Goal: Navigation & Orientation: Find specific page/section

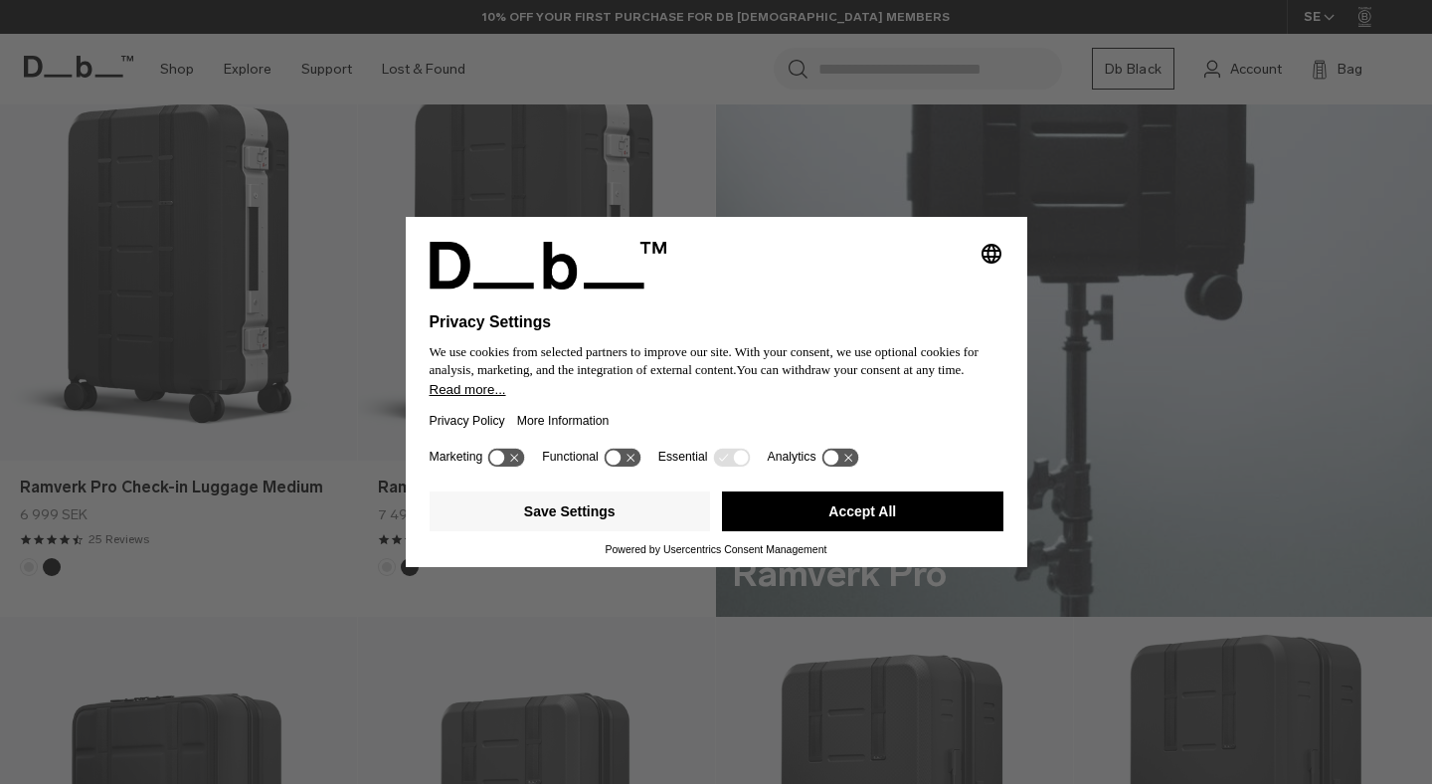
click at [902, 515] on button "Accept All" at bounding box center [863, 511] width 282 height 40
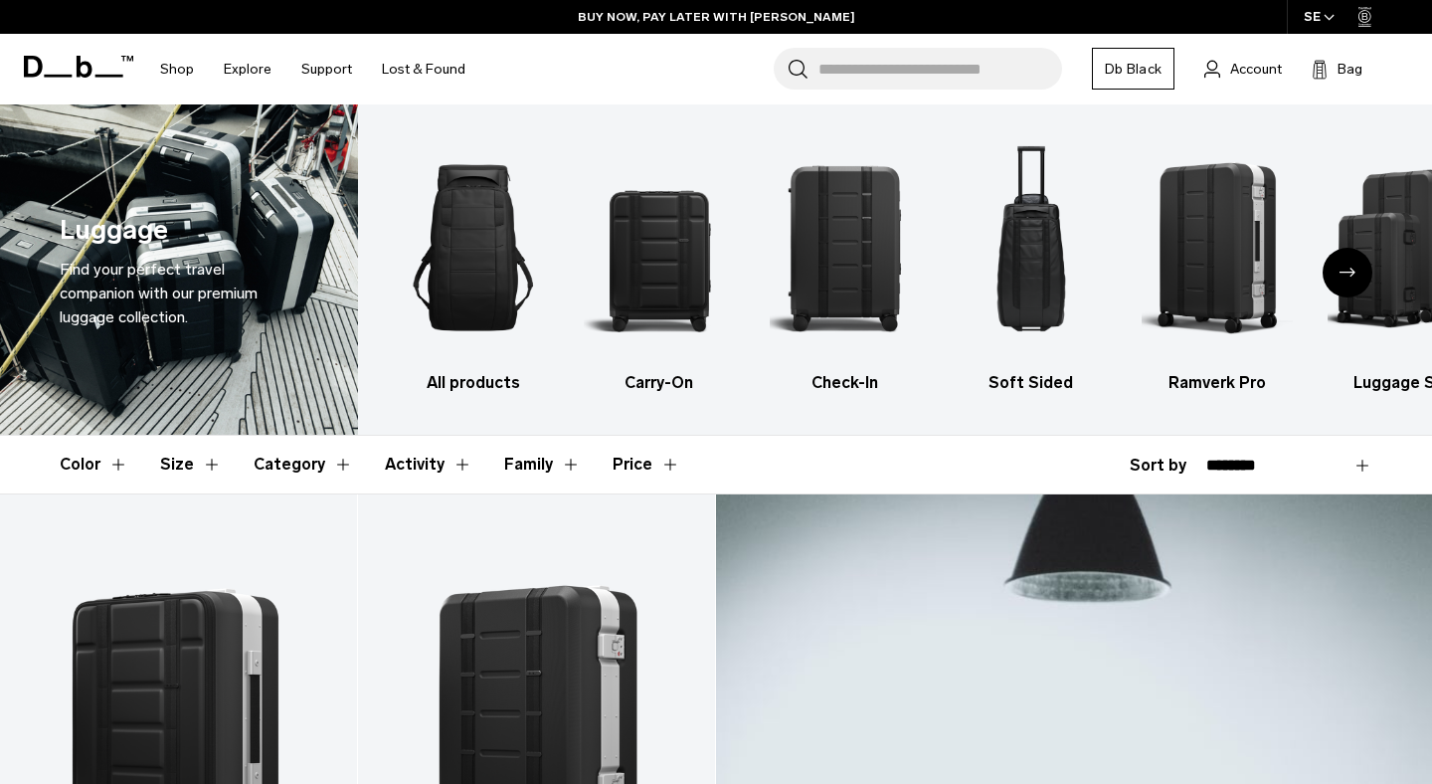
click at [1328, 18] on icon "button" at bounding box center [1329, 17] width 9 height 5
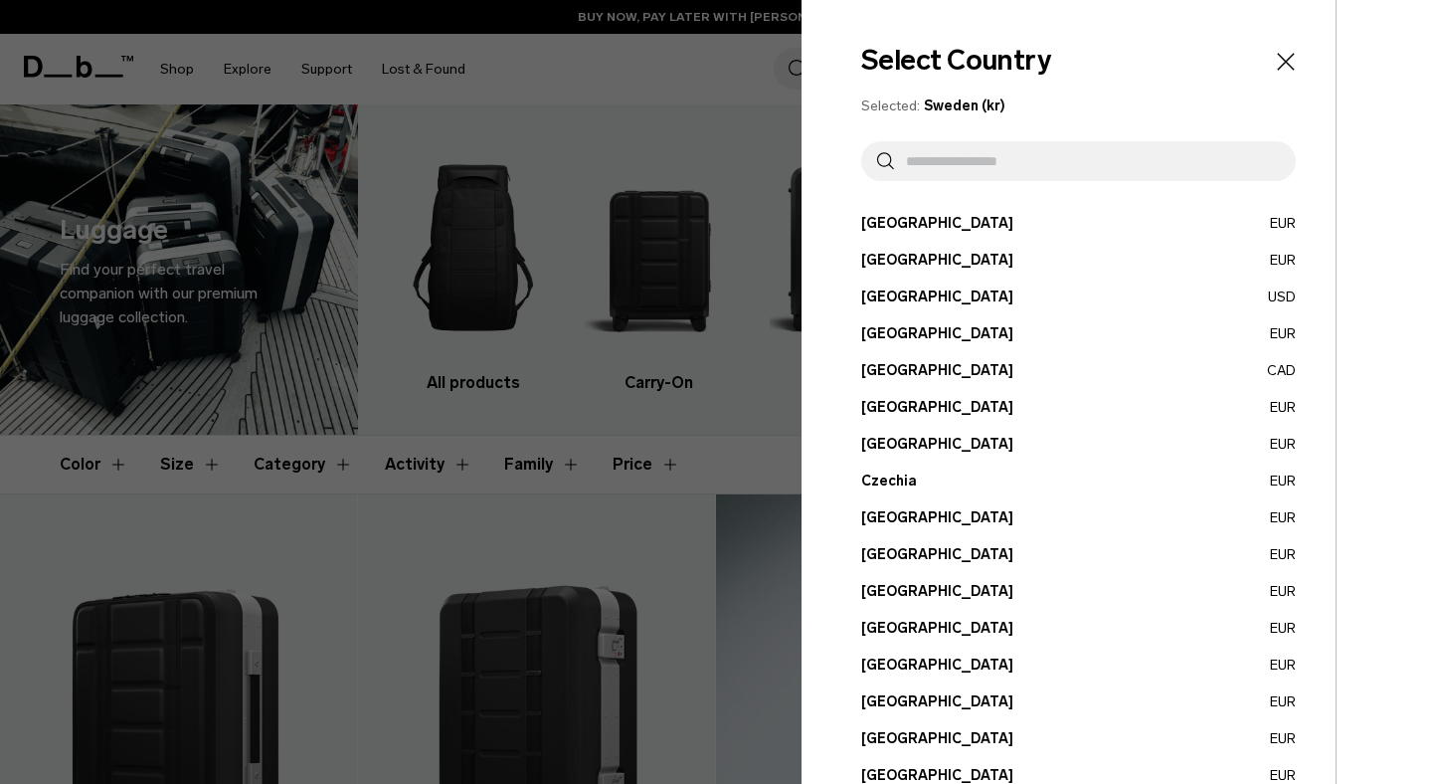
click at [711, 78] on div at bounding box center [716, 392] width 1432 height 784
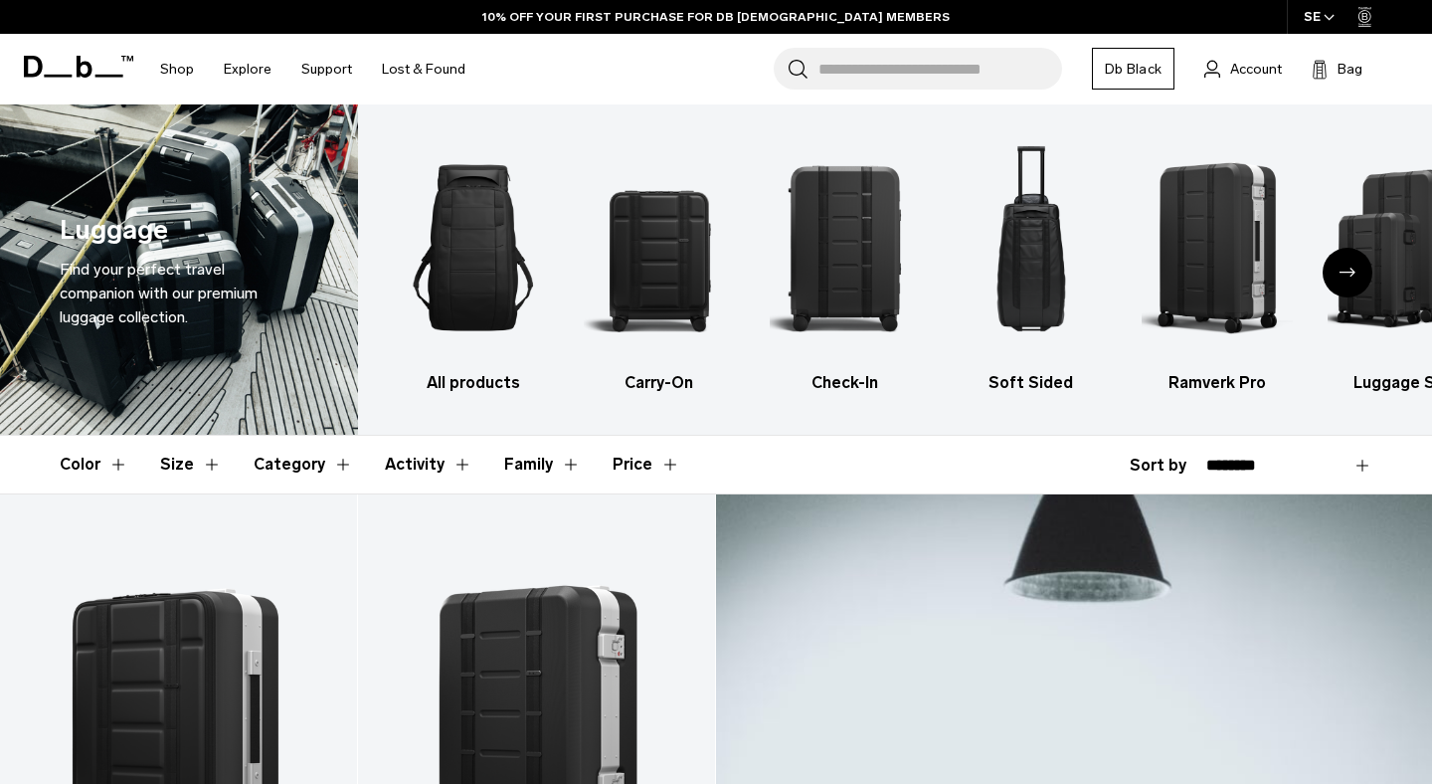
click at [1368, 21] on icon at bounding box center [1365, 17] width 13 height 20
click at [1328, 18] on icon "button" at bounding box center [1329, 17] width 9 height 5
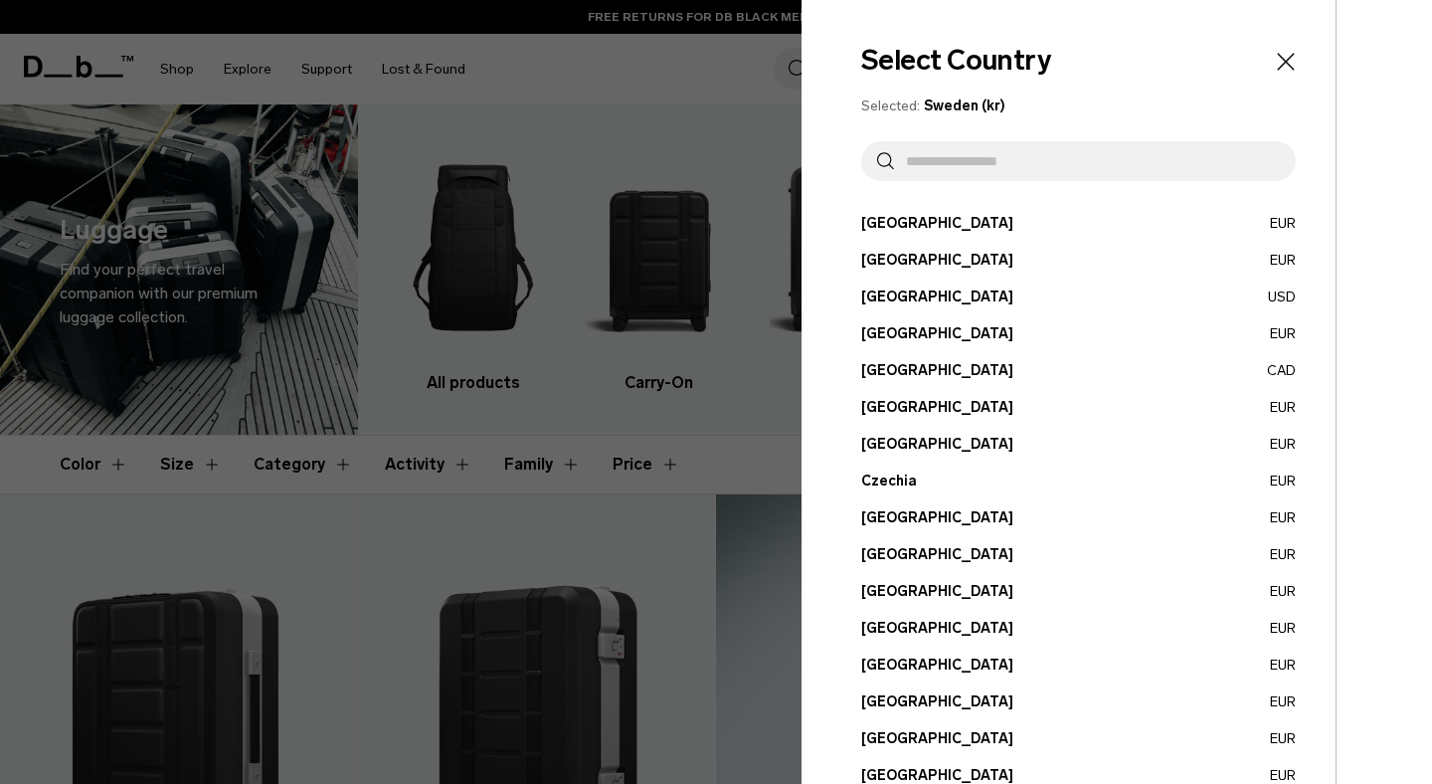
click at [1286, 64] on icon "Close" at bounding box center [1286, 62] width 28 height 28
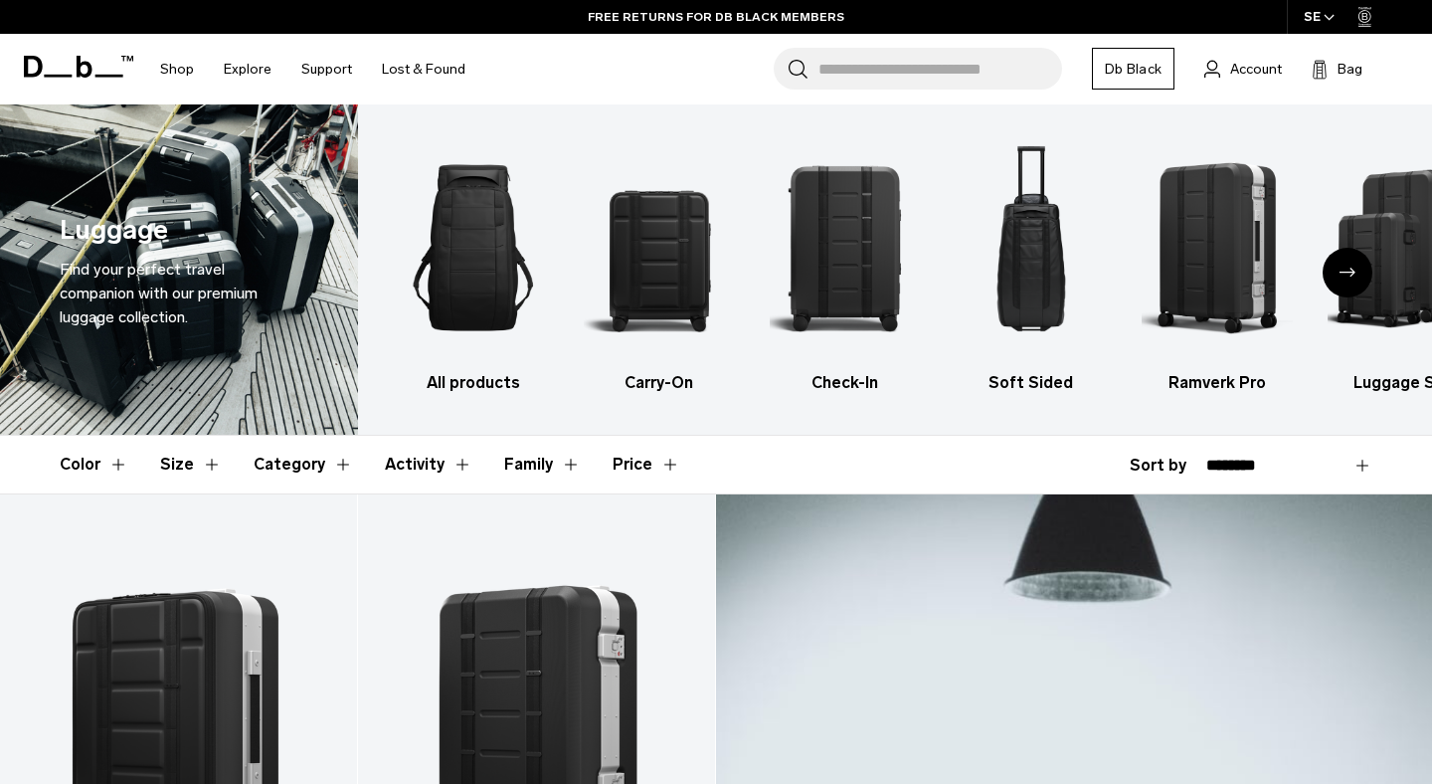
click at [1139, 75] on link "Db Black" at bounding box center [1133, 69] width 83 height 42
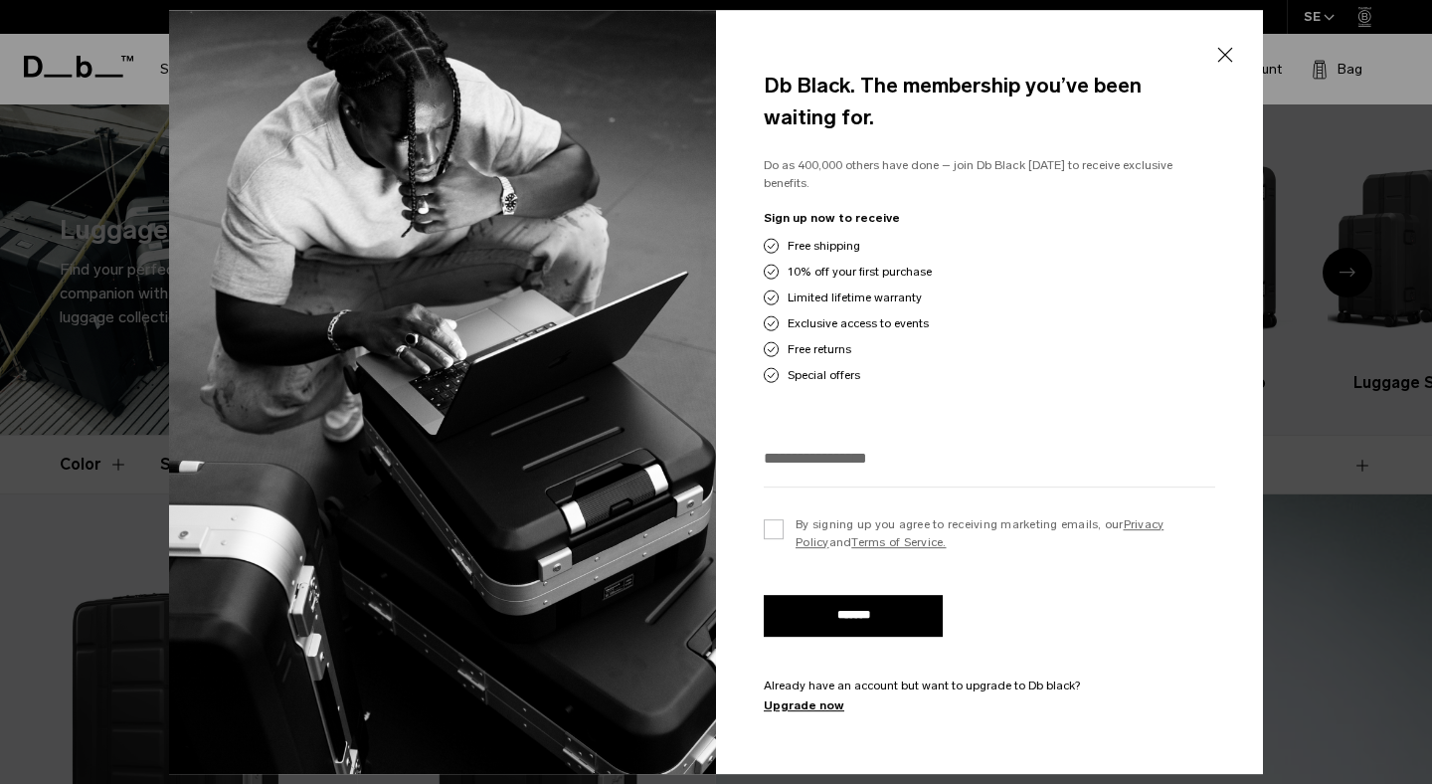
click at [1225, 63] on button "Close" at bounding box center [1225, 55] width 25 height 42
